Goal: Task Accomplishment & Management: Use online tool/utility

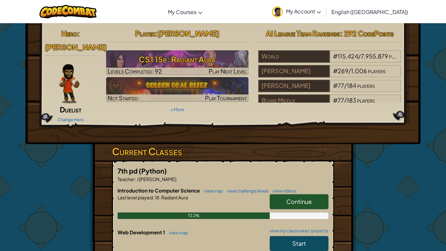
click at [75, 81] on img at bounding box center [69, 83] width 21 height 39
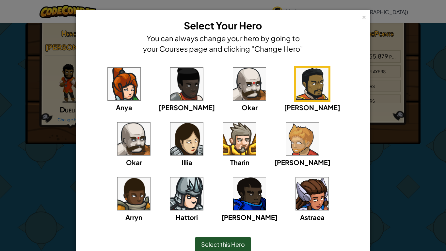
click at [207, 241] on span "Select this Hero" at bounding box center [223, 244] width 44 height 8
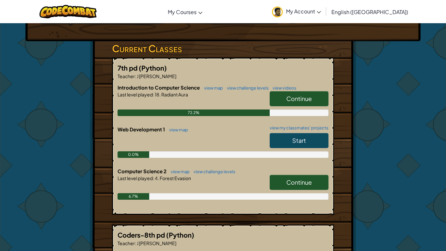
scroll to position [101, 0]
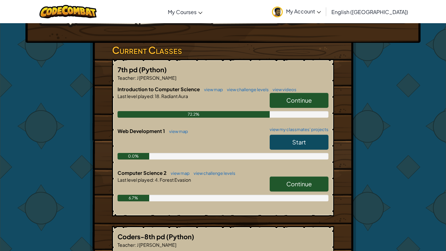
click at [292, 96] on span "Continue" at bounding box center [298, 100] width 25 height 8
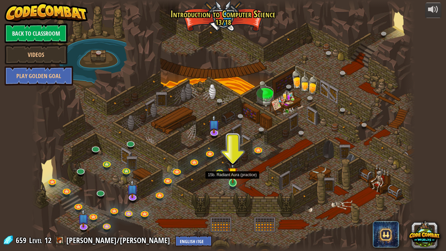
click at [234, 181] on img at bounding box center [233, 172] width 10 height 22
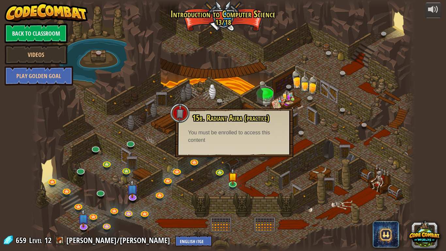
click at [240, 143] on div "You must be enrolled to access this content" at bounding box center [234, 136] width 92 height 15
click at [234, 140] on div "You must be enrolled to access this content" at bounding box center [234, 136] width 92 height 15
click at [233, 179] on img at bounding box center [233, 172] width 10 height 22
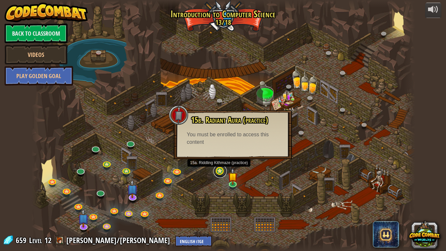
click at [220, 174] on link at bounding box center [220, 171] width 13 height 13
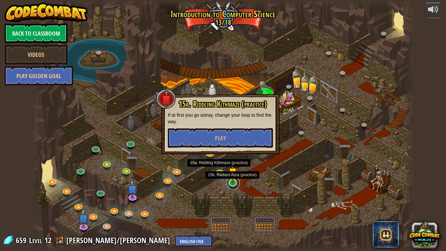
click at [233, 184] on link at bounding box center [233, 182] width 13 height 13
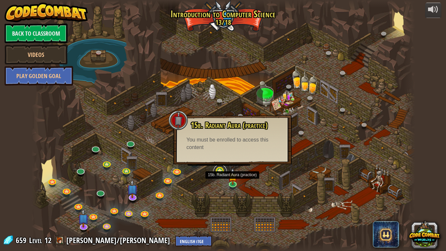
click at [219, 170] on link at bounding box center [220, 171] width 13 height 13
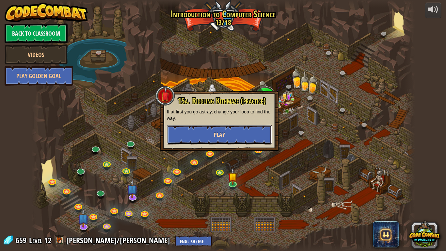
click at [204, 133] on button "Play" at bounding box center [219, 135] width 105 height 20
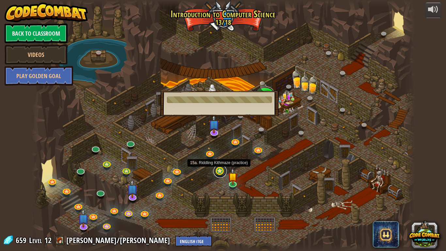
click at [220, 171] on link at bounding box center [220, 171] width 13 height 13
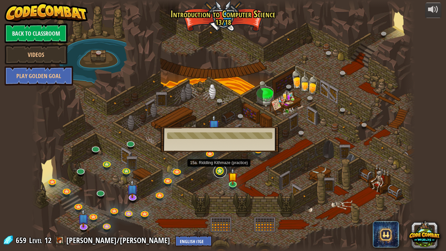
click at [220, 171] on link at bounding box center [220, 171] width 13 height 13
click at [235, 181] on img at bounding box center [233, 172] width 10 height 22
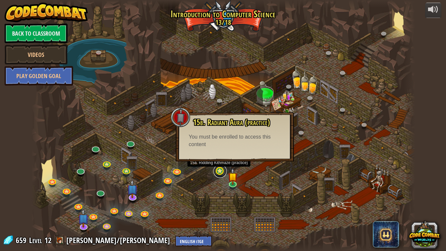
click at [217, 169] on link at bounding box center [220, 171] width 13 height 13
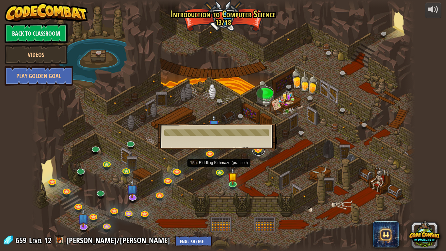
click at [259, 149] on link at bounding box center [258, 148] width 13 height 13
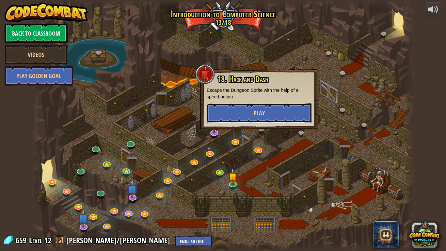
click at [251, 119] on button "Play" at bounding box center [259, 113] width 105 height 20
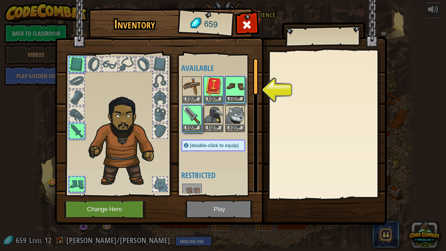
click at [234, 98] on button "Equip" at bounding box center [235, 98] width 18 height 7
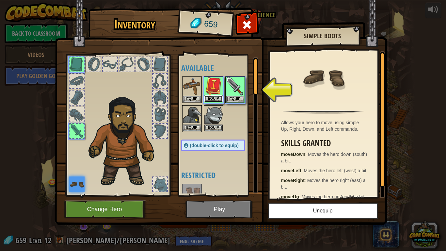
click at [218, 100] on button "Equip" at bounding box center [213, 98] width 18 height 7
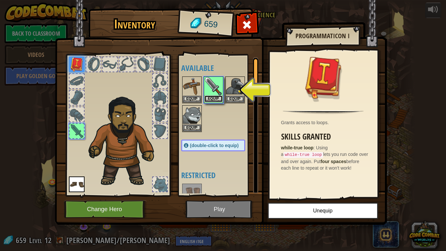
click at [211, 99] on button "Equip" at bounding box center [213, 98] width 18 height 7
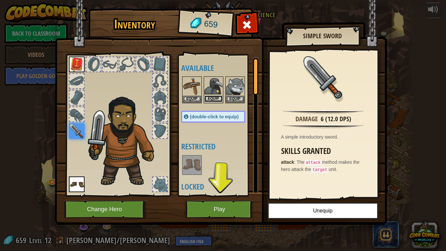
click at [213, 97] on button "Equip" at bounding box center [213, 98] width 18 height 7
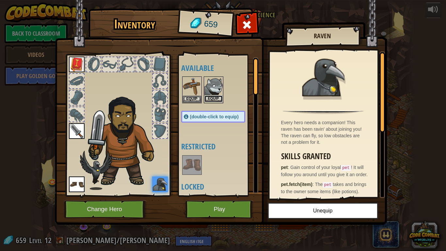
click at [216, 99] on button "Equip" at bounding box center [213, 98] width 18 height 7
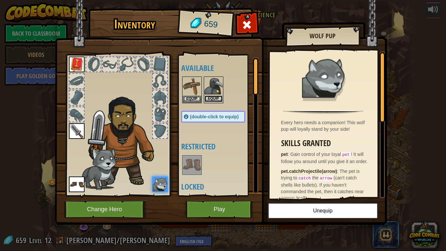
click at [210, 97] on button "Equip" at bounding box center [213, 98] width 18 height 7
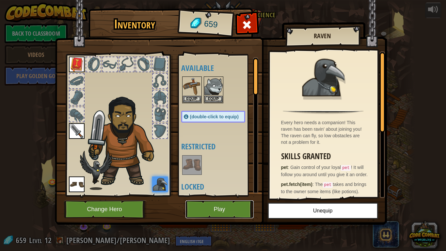
click at [225, 206] on button "Play" at bounding box center [220, 209] width 68 height 18
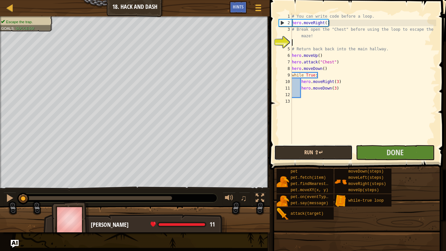
click at [331, 155] on button "Run ⇧↵" at bounding box center [313, 152] width 78 height 15
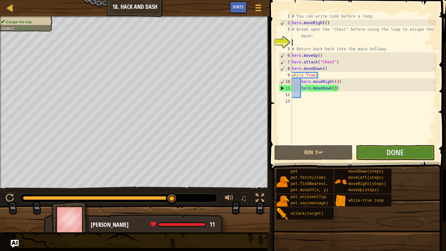
click at [312, 94] on div "# You can write code before a loop. hero . moveRight ( ) # Break open the "Ches…" at bounding box center [364, 85] width 146 height 144
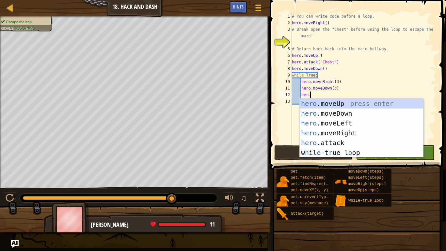
scroll to position [3, 2]
type textarea "hero."
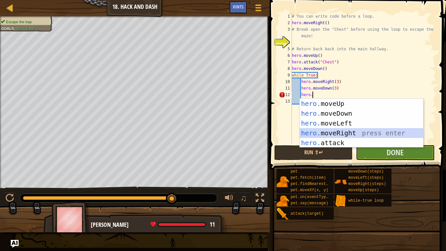
click at [332, 133] on div "hero. moveUp press enter hero. moveDown press enter hero. moveLeft press enter …" at bounding box center [361, 133] width 123 height 69
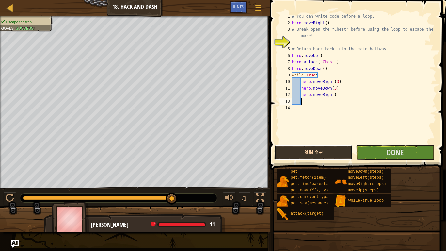
click at [322, 153] on button "Run ⇧↵" at bounding box center [313, 152] width 78 height 15
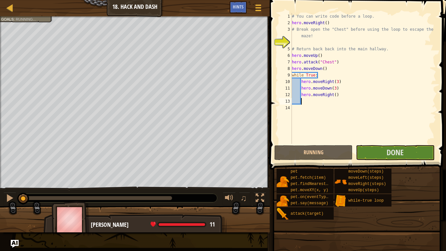
click at [335, 95] on div "# You can write code before a loop. hero . moveRight ( ) # Break open the "Ches…" at bounding box center [364, 85] width 146 height 144
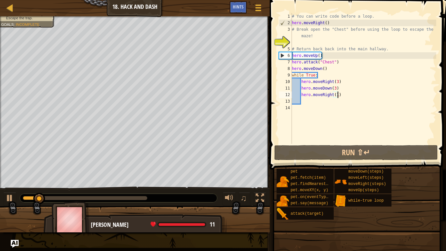
scroll to position [3, 7]
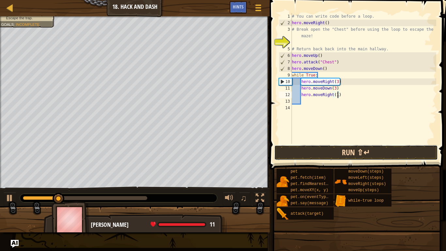
click at [341, 150] on button "Run ⇧↵" at bounding box center [356, 152] width 164 height 15
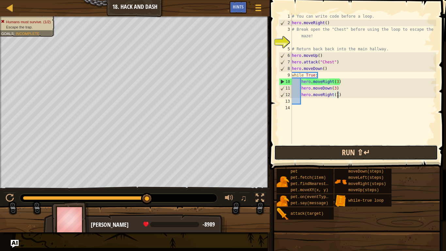
click at [326, 152] on button "Run ⇧↵" at bounding box center [356, 152] width 164 height 15
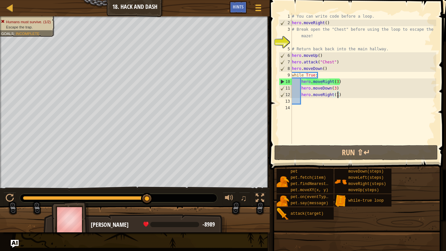
scroll to position [3, 6]
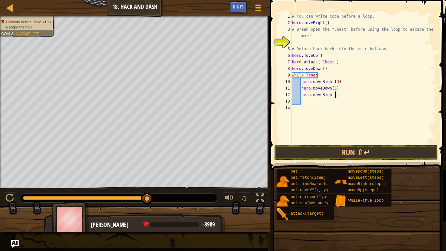
click at [339, 97] on div "# You can write code before a loop. hero . moveRight ( ) # Break open the "Ches…" at bounding box center [364, 85] width 146 height 144
type textarea "h"
click at [296, 101] on div "# You can write code before a loop. hero . moveRight ( ) # Break open the "Ches…" at bounding box center [364, 85] width 146 height 144
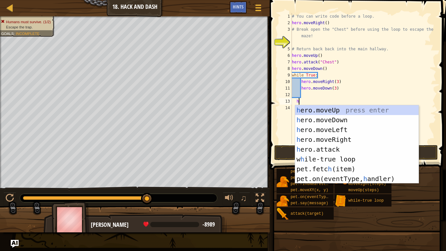
type textarea "he"
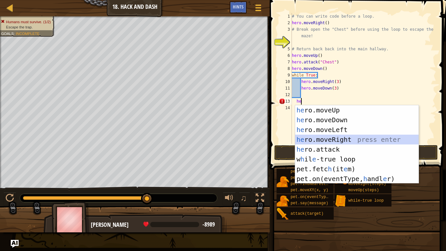
click at [334, 139] on div "he ro.moveUp press enter he ro.moveDown press enter he ro.moveLeft press enter …" at bounding box center [356, 154] width 123 height 98
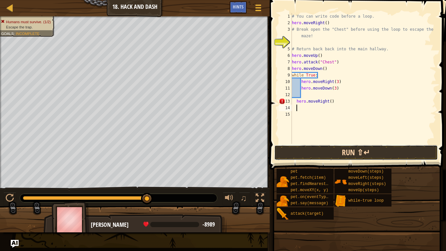
click at [340, 155] on button "Run ⇧↵" at bounding box center [356, 152] width 164 height 15
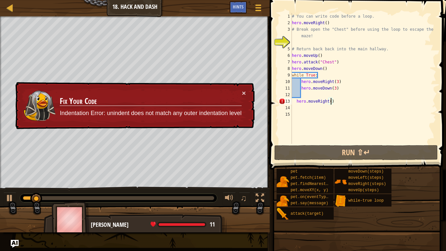
click at [330, 102] on div "# You can write code before a loop. hero . moveRight ( ) # Break open the "Ches…" at bounding box center [364, 85] width 146 height 144
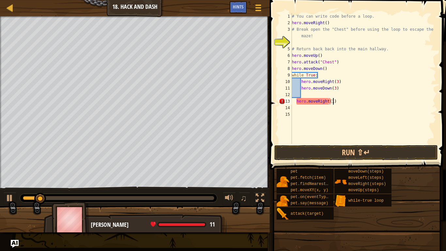
scroll to position [3, 6]
click at [352, 154] on button "Run ⇧↵" at bounding box center [356, 152] width 164 height 15
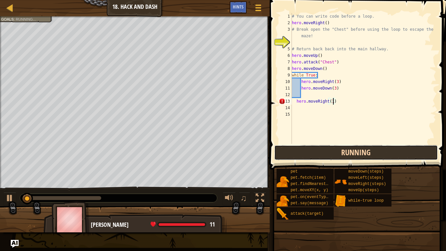
click at [346, 150] on button "Running" at bounding box center [356, 152] width 164 height 15
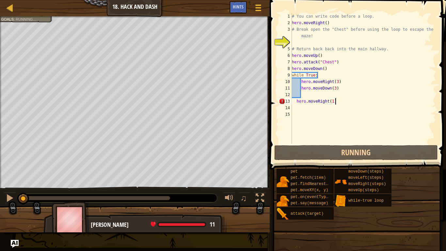
click at [337, 99] on div "# You can write code before a loop. hero . moveRight ( ) # Break open the "Ches…" at bounding box center [364, 85] width 146 height 144
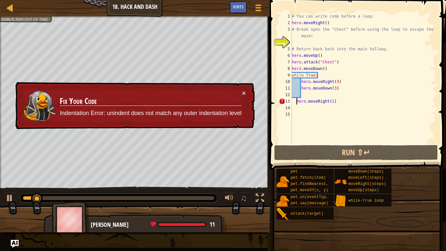
click at [297, 103] on div "# You can write code before a loop. hero . moveRight ( ) # Break open the "Ches…" at bounding box center [364, 85] width 146 height 144
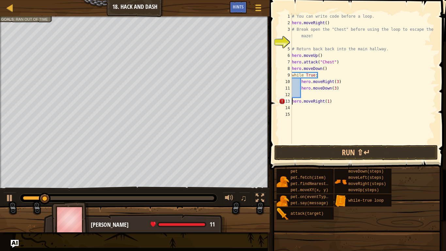
scroll to position [3, 5]
click at [322, 154] on button "Run ⇧↵" at bounding box center [356, 152] width 164 height 15
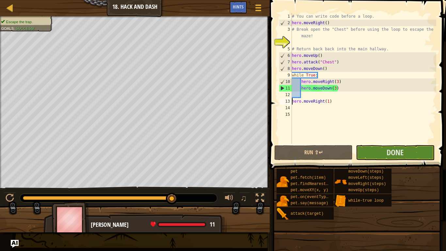
click at [329, 103] on div "# You can write code before a loop. hero . moveRight ( ) # Break open the "Ches…" at bounding box center [364, 85] width 146 height 144
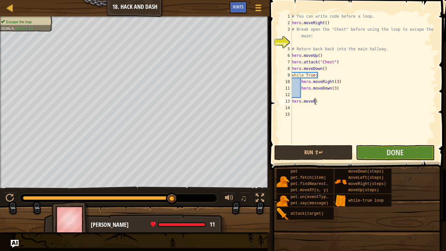
scroll to position [3, 3]
click at [330, 103] on div "# You can write code before a loop. hero . moveRight ( ) # Break open the "Ches…" at bounding box center [364, 85] width 146 height 144
type textarea "h"
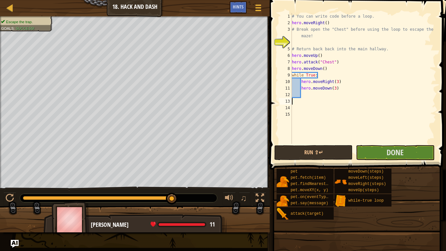
type textarea "h"
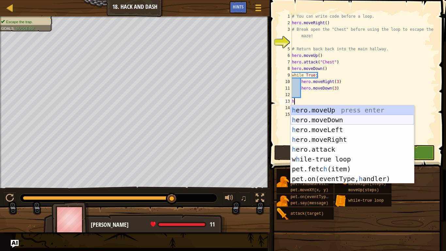
click at [344, 119] on div "h ero.moveUp press enter h ero.moveDown press enter h ero.moveLeft press enter …" at bounding box center [352, 154] width 123 height 98
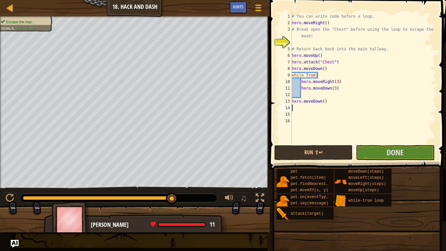
click at [323, 102] on div "# You can write code before a loop. hero . moveRight ( ) # Break open the "Ches…" at bounding box center [364, 85] width 146 height 144
type textarea "hero.moveDown(1)"
click at [308, 108] on div "# You can write code before a loop. hero . moveRight ( ) # Break open the "Ches…" at bounding box center [364, 85] width 146 height 144
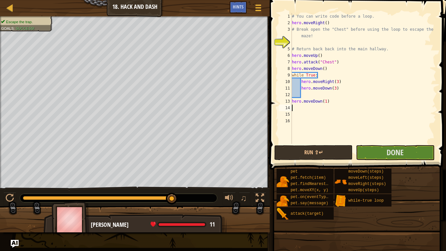
type textarea "h"
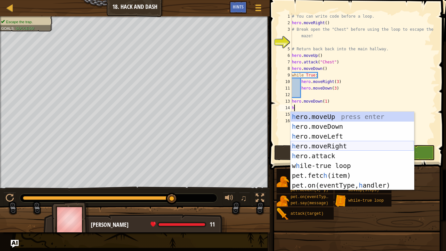
click at [336, 143] on div "h ero.moveUp press enter h ero.moveDown press enter h ero.moveLeft press enter …" at bounding box center [352, 161] width 123 height 98
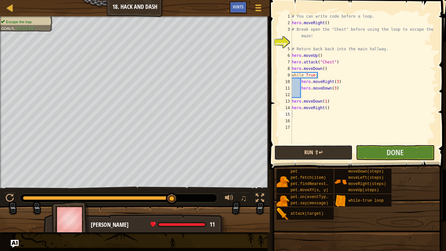
click at [333, 154] on button "Run ⇧↵" at bounding box center [313, 152] width 78 height 15
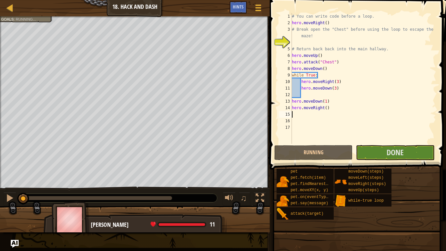
click at [325, 109] on div "# You can write code before a loop. hero . moveRight ( ) # Break open the "Ches…" at bounding box center [364, 85] width 146 height 144
click at [327, 109] on div "# You can write code before a loop. hero . moveRight ( ) # Break open the "Ches…" at bounding box center [364, 85] width 146 height 144
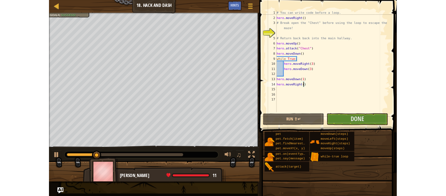
scroll to position [3, 5]
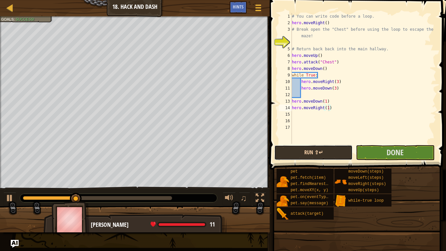
click at [337, 148] on button "Run ⇧↵" at bounding box center [313, 152] width 78 height 15
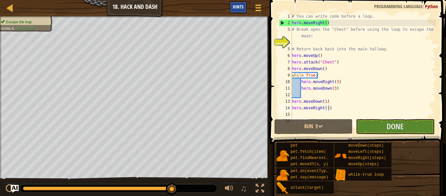
click at [237, 3] on div "Hints" at bounding box center [238, 7] width 17 height 12
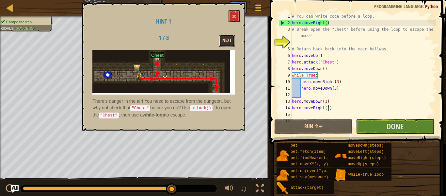
click at [229, 45] on button "Next" at bounding box center [227, 41] width 16 height 12
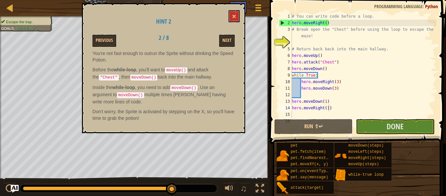
click at [337, 109] on div "# You can write code before a loop. hero . moveRight ( ) # Break open the "Ches…" at bounding box center [364, 72] width 146 height 118
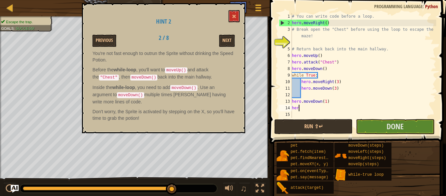
scroll to position [3, 0]
type textarea "h"
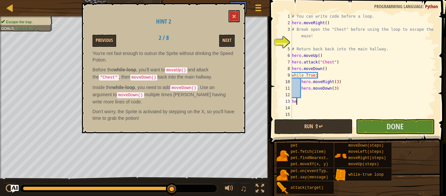
type textarea "h"
click at [223, 42] on button "Next" at bounding box center [227, 41] width 16 height 12
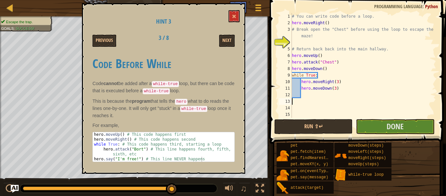
click at [296, 102] on div "# You can write code before a loop. hero . moveRight ( ) # Break open the "Ches…" at bounding box center [364, 72] width 146 height 118
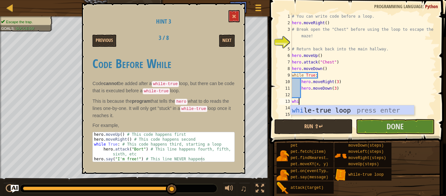
type textarea "whil"
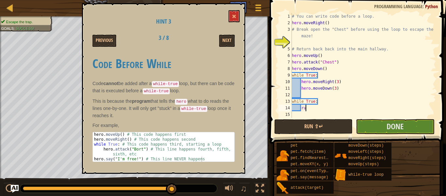
type textarea "r"
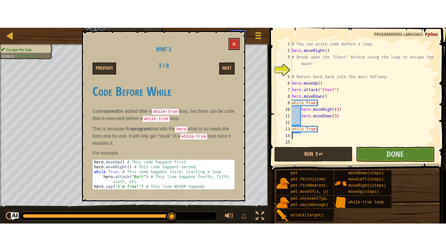
scroll to position [3, 0]
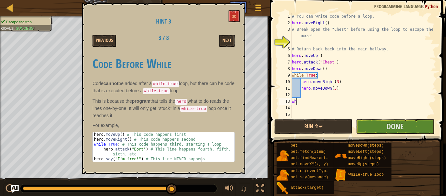
type textarea "w"
click at [229, 39] on button "Next" at bounding box center [227, 41] width 16 height 12
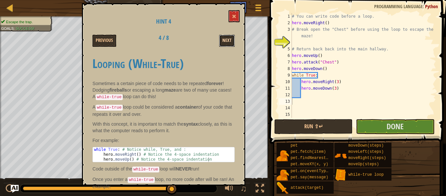
click at [229, 38] on button "Next" at bounding box center [227, 41] width 16 height 12
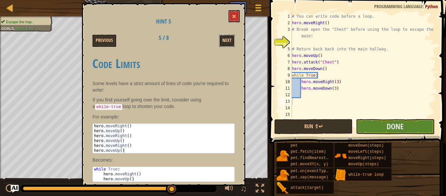
click at [227, 44] on button "Next" at bounding box center [227, 41] width 16 height 12
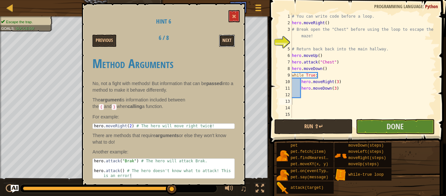
click at [226, 43] on button "Next" at bounding box center [227, 41] width 16 height 12
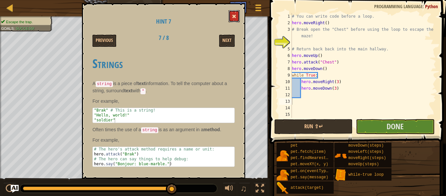
click at [232, 15] on button at bounding box center [234, 16] width 11 height 12
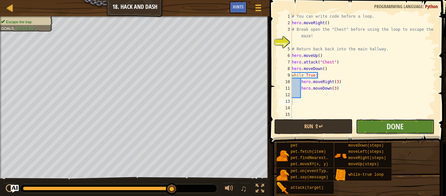
click at [366, 124] on button "Done" at bounding box center [395, 126] width 78 height 15
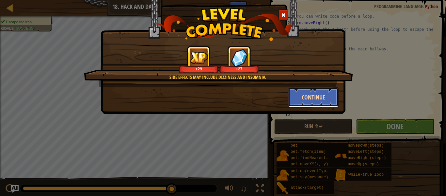
click at [315, 99] on button "Continue" at bounding box center [313, 97] width 51 height 20
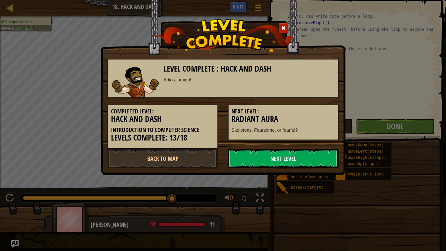
click at [308, 135] on div "Next Level: Radiant Aura Skeletons. Fearsome, or fearful?" at bounding box center [283, 123] width 111 height 36
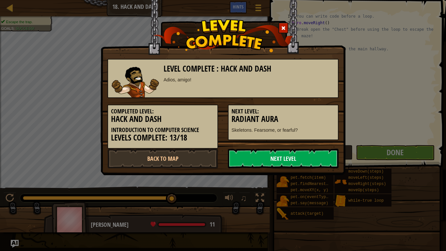
click at [283, 158] on link "Next Level" at bounding box center [283, 159] width 111 height 20
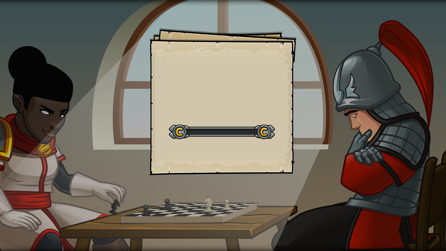
click at [283, 158] on div "Goals Start Level Error loading from server. Try refreshing the page. You'll ne…" at bounding box center [223, 101] width 147 height 147
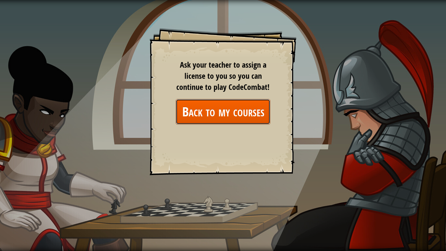
click at [229, 116] on link "Back to my courses" at bounding box center [223, 111] width 95 height 25
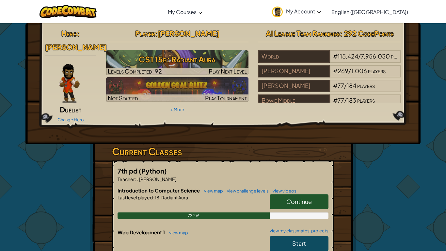
click at [297, 194] on link "Continue" at bounding box center [299, 201] width 59 height 15
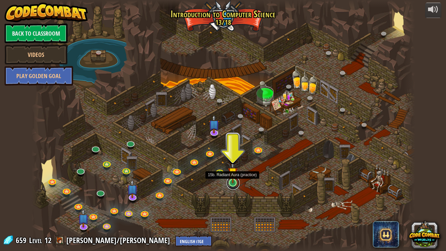
click at [235, 183] on link at bounding box center [233, 182] width 13 height 13
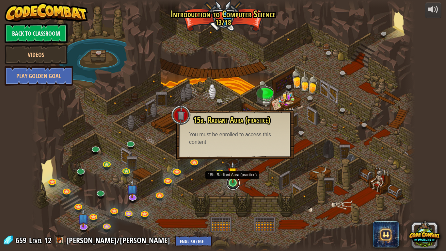
click at [231, 183] on link at bounding box center [233, 182] width 13 height 13
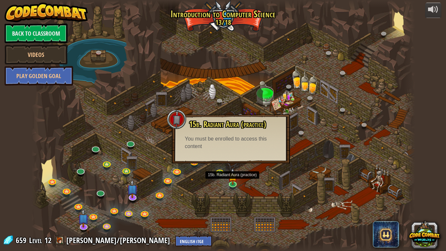
click at [250, 173] on div at bounding box center [223, 125] width 384 height 251
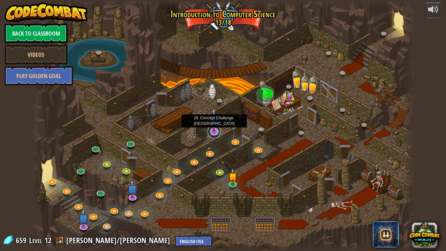
click at [214, 133] on link at bounding box center [214, 131] width 13 height 13
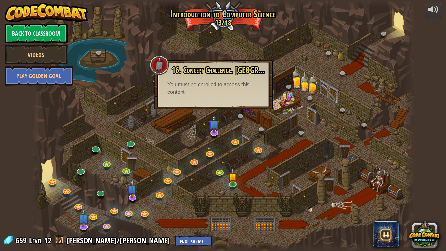
click at [226, 101] on div "16. Concept Challenge. [GEOGRAPHIC_DATA] your route through the ogre warehouse.…" at bounding box center [213, 84] width 118 height 49
click at [283, 57] on div at bounding box center [223, 125] width 384 height 251
